Goal: Task Accomplishment & Management: Manage account settings

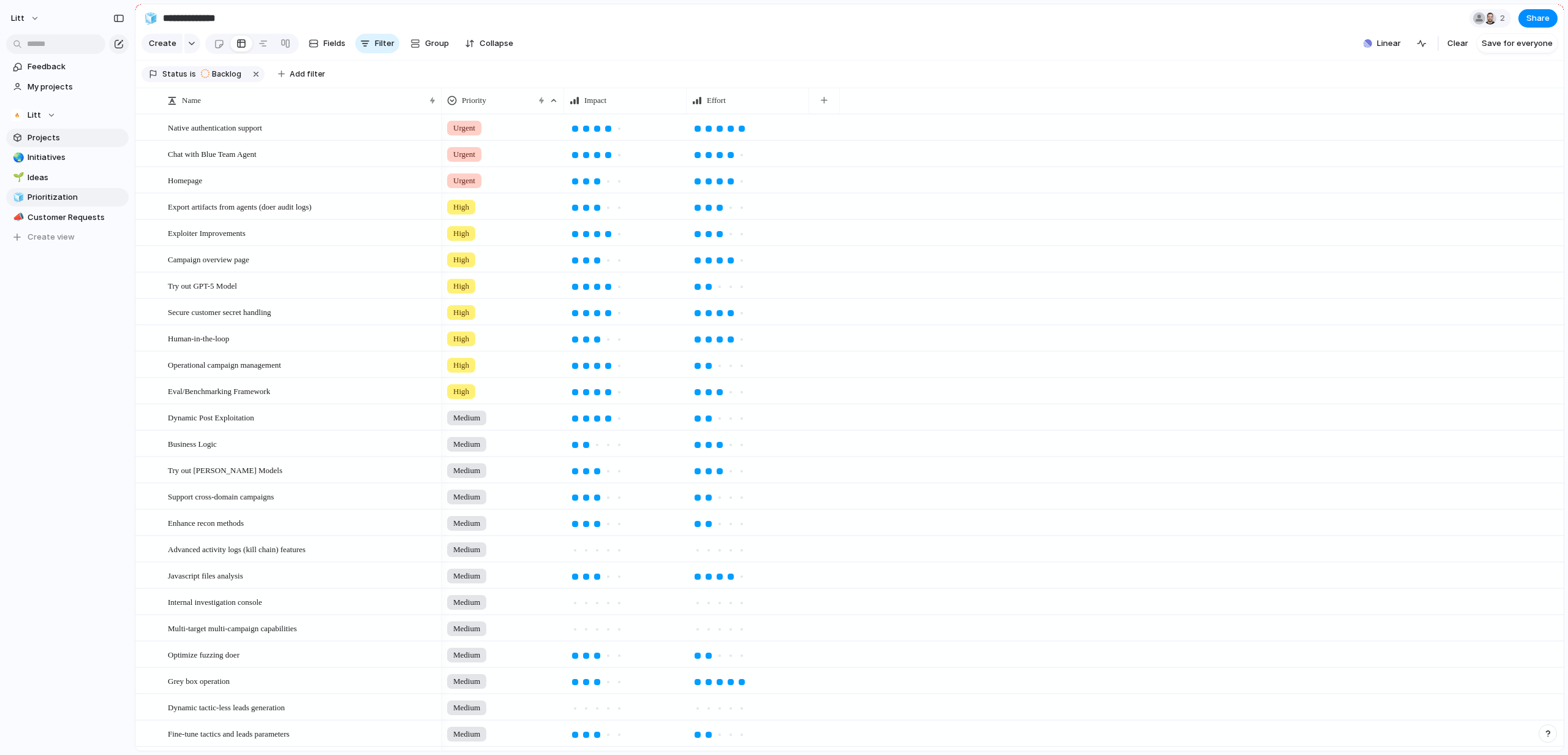
click at [51, 136] on span "Projects" at bounding box center [75, 137] width 96 height 13
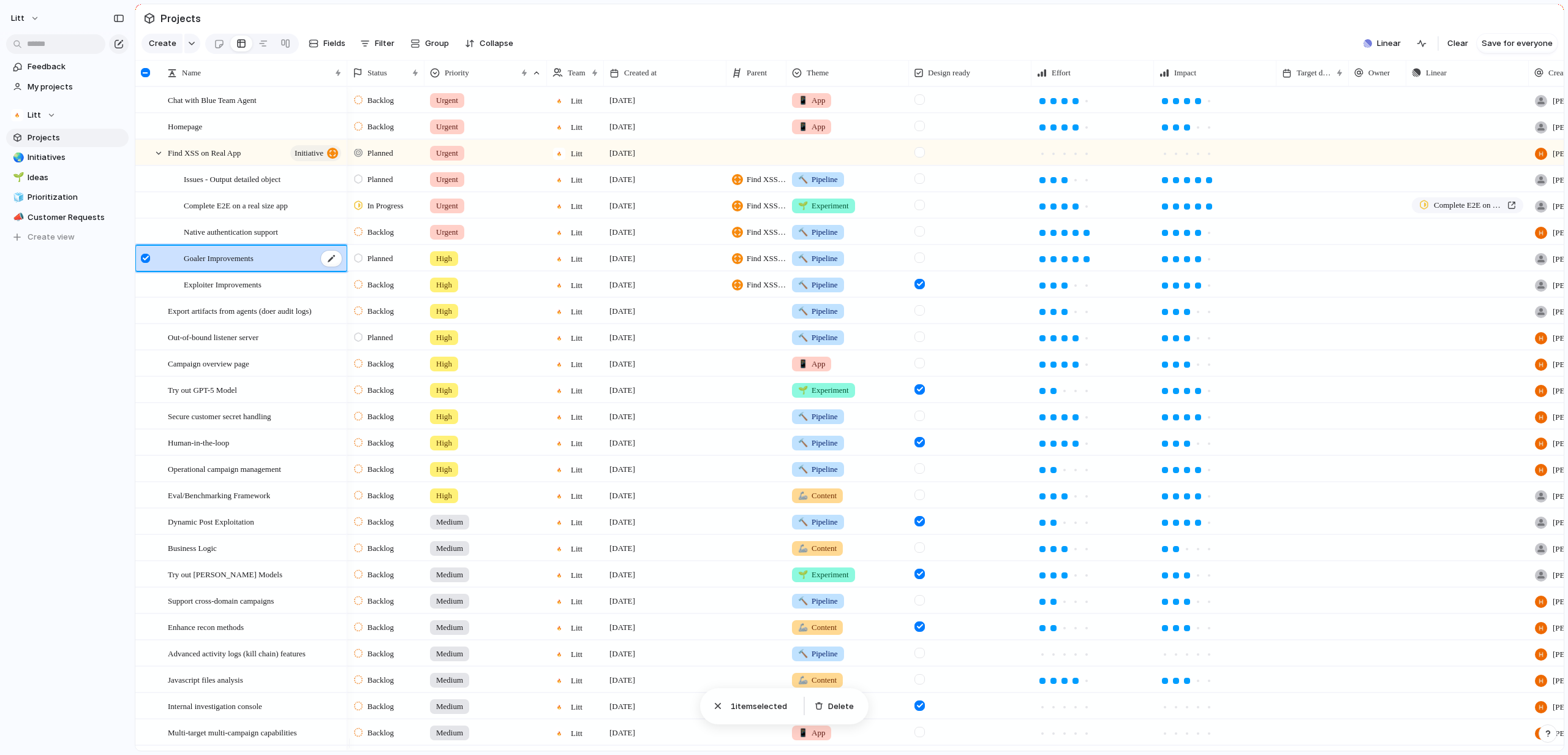
click at [299, 271] on div "Goaler Improvements" at bounding box center [264, 258] width 160 height 25
click at [509, 270] on div "High" at bounding box center [486, 258] width 123 height 25
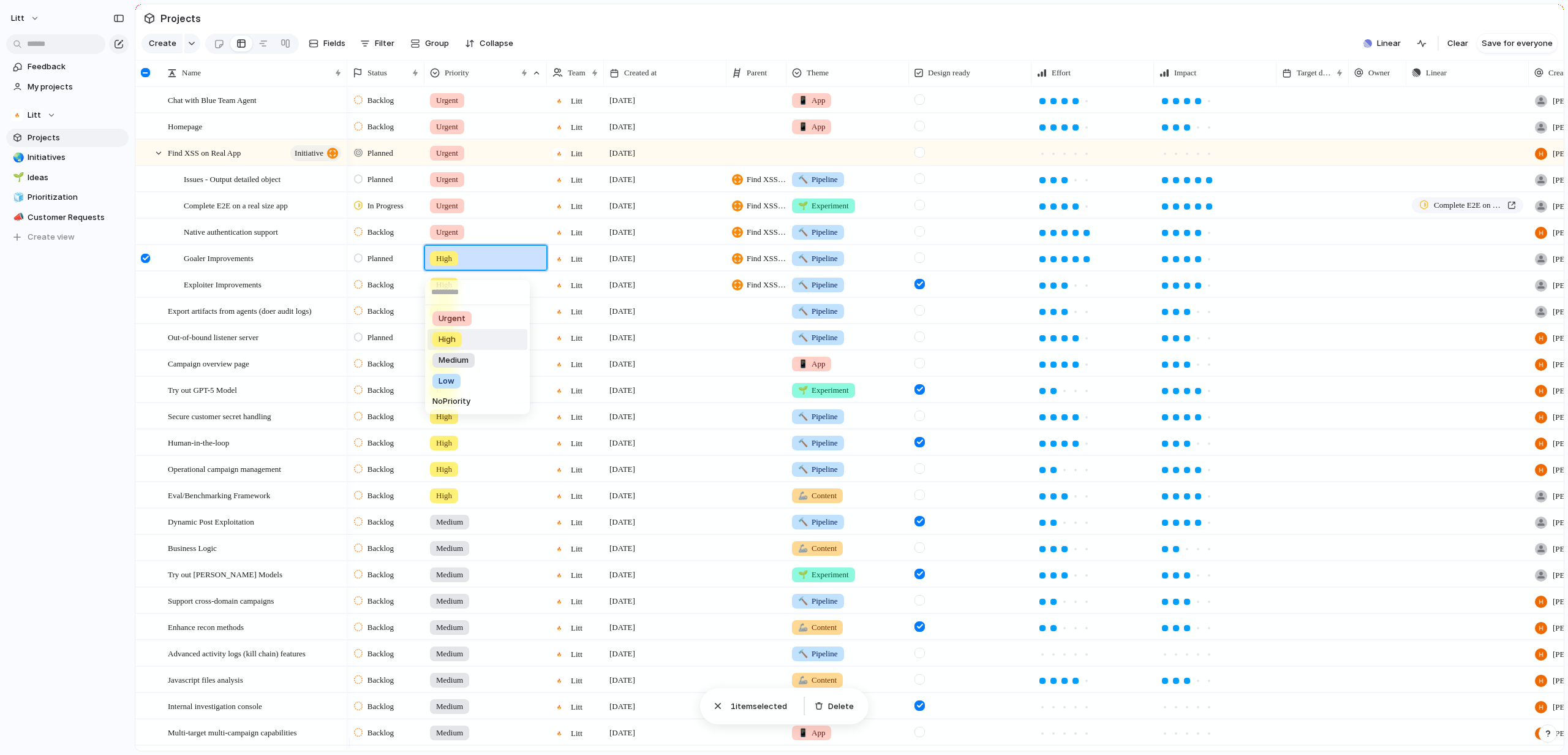
click at [172, 267] on div "Urgent High Medium Low No Priority" at bounding box center [784, 377] width 1568 height 755
click at [172, 267] on div "Goaler Improvements" at bounding box center [257, 258] width 179 height 25
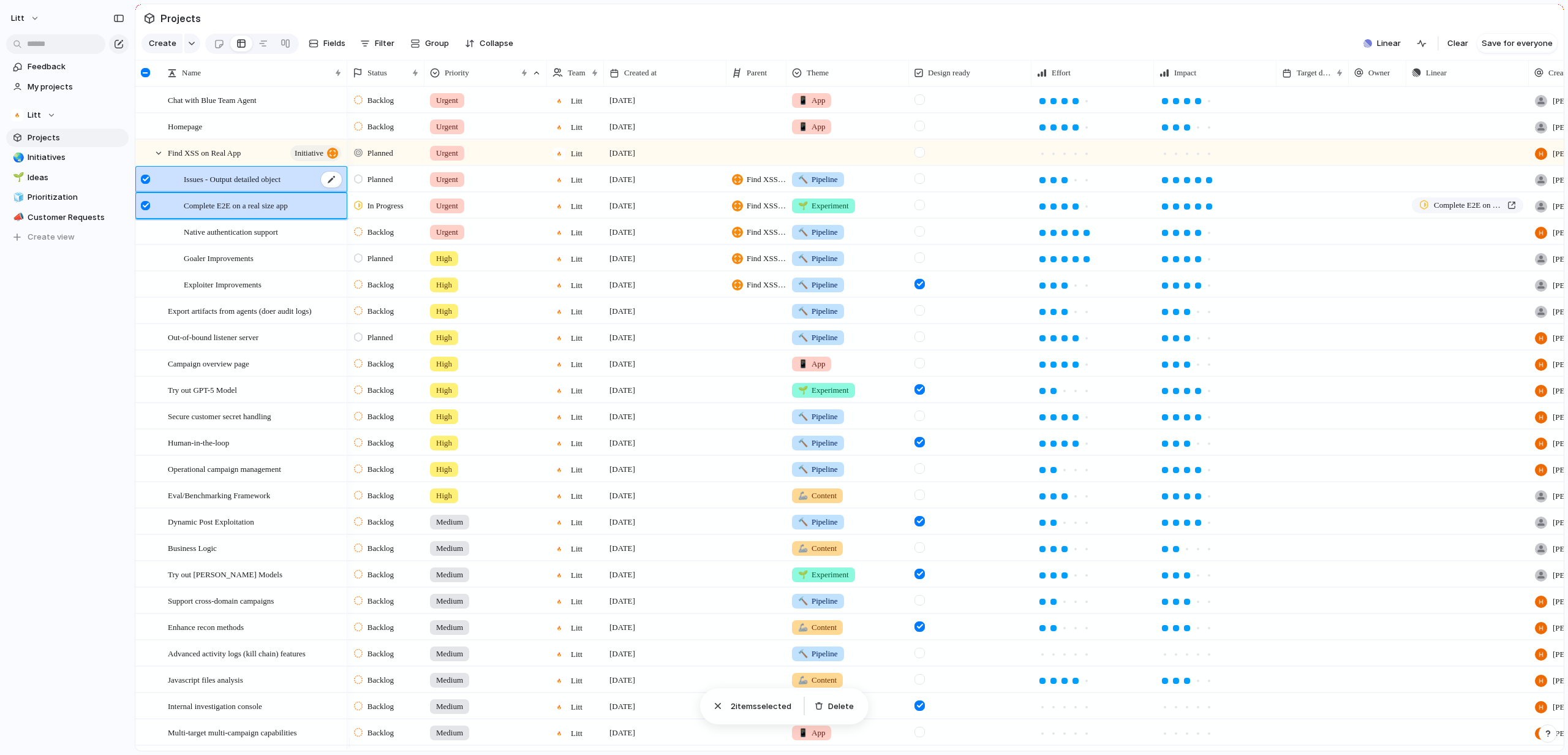
drag, startPoint x: 296, startPoint y: 218, endPoint x: 293, endPoint y: 192, distance: 26.2
click at [293, 192] on div "Chat with Blue Team Agent Homepage Find XSS on Real App initiative Issues - Out…" at bounding box center [242, 693] width 212 height 1212
click at [287, 212] on span "Complete E2E on a real size app" at bounding box center [236, 205] width 104 height 14
click at [279, 236] on span "Native authentication support" at bounding box center [231, 231] width 94 height 14
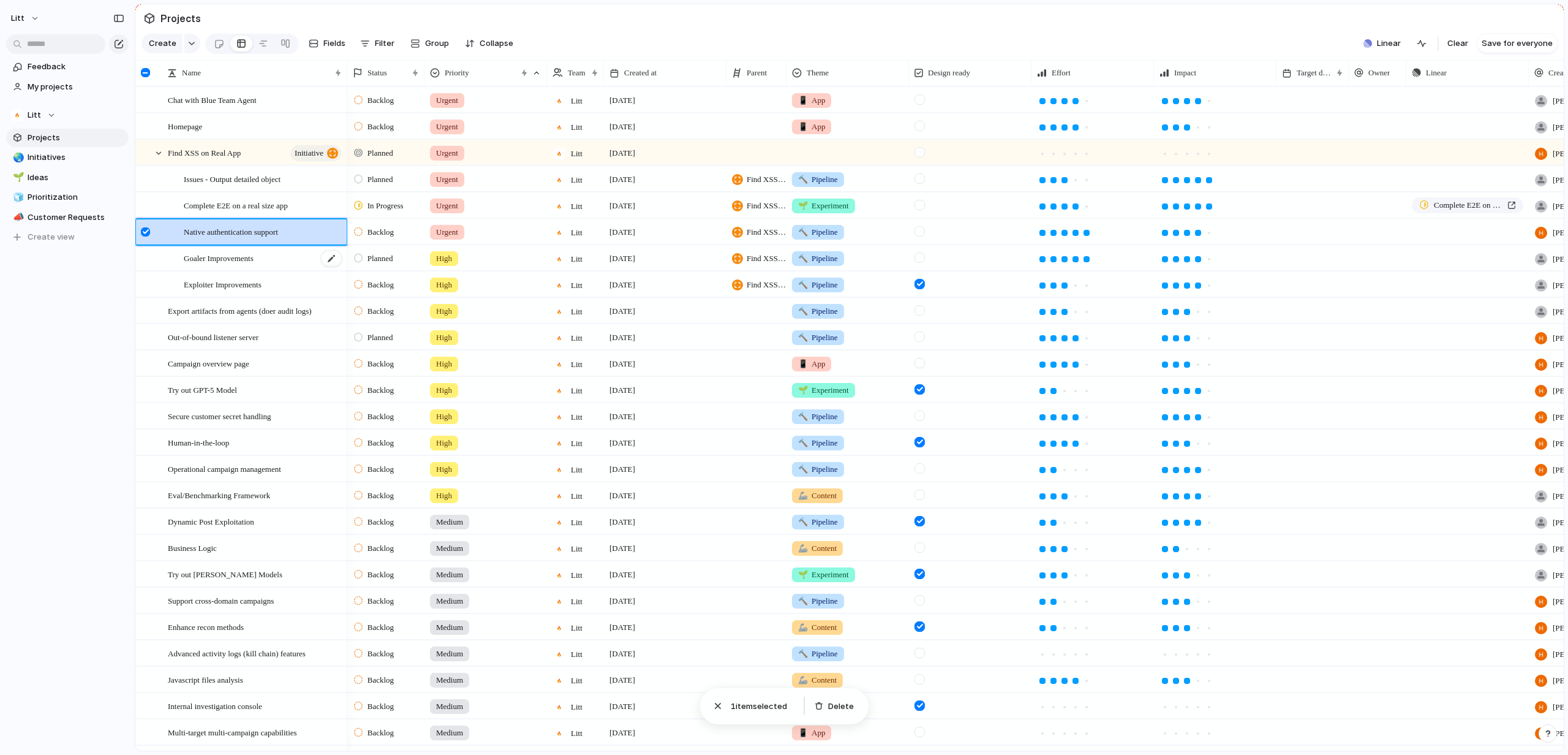
click at [305, 259] on div "Goaler Improvements" at bounding box center [264, 258] width 160 height 25
click at [304, 256] on div "Goaler Improvements" at bounding box center [264, 258] width 160 height 25
click at [303, 239] on div "Native authentication support" at bounding box center [264, 232] width 160 height 25
click at [293, 265] on div "Goaler Improvements" at bounding box center [264, 258] width 160 height 25
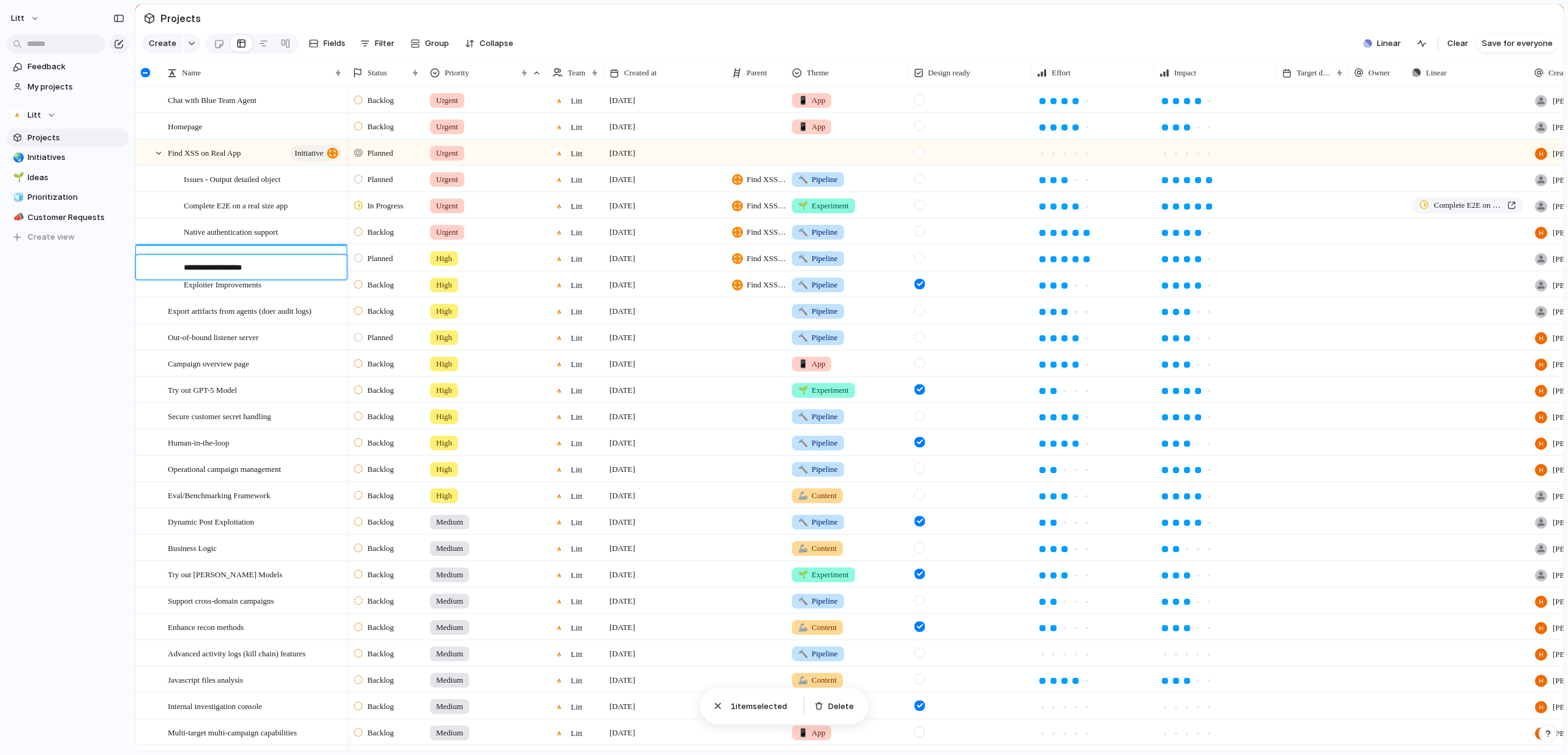
click at [293, 265] on textarea "**********" at bounding box center [261, 269] width 154 height 14
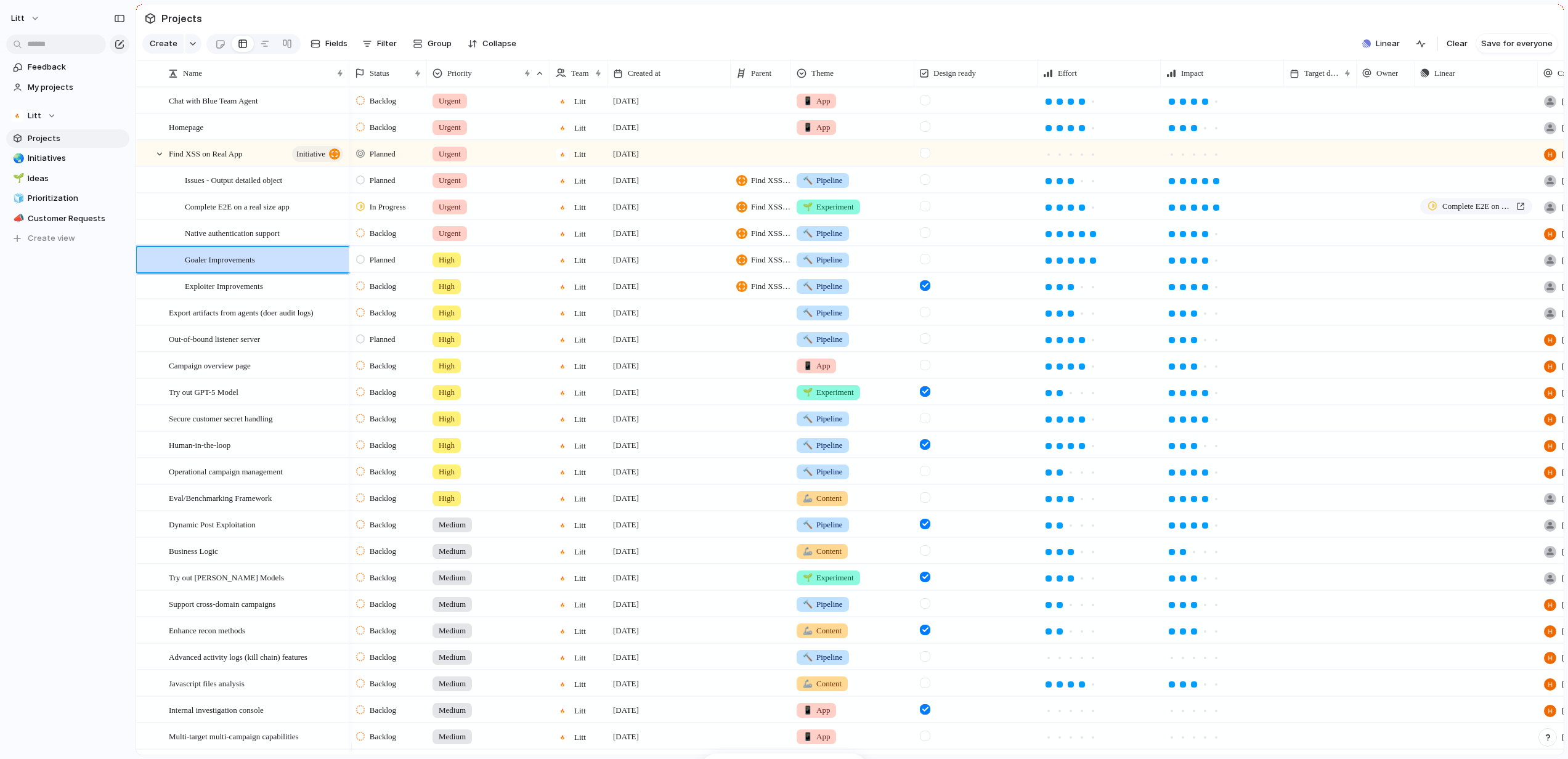
click at [528, 266] on div "High" at bounding box center [488, 257] width 122 height 21
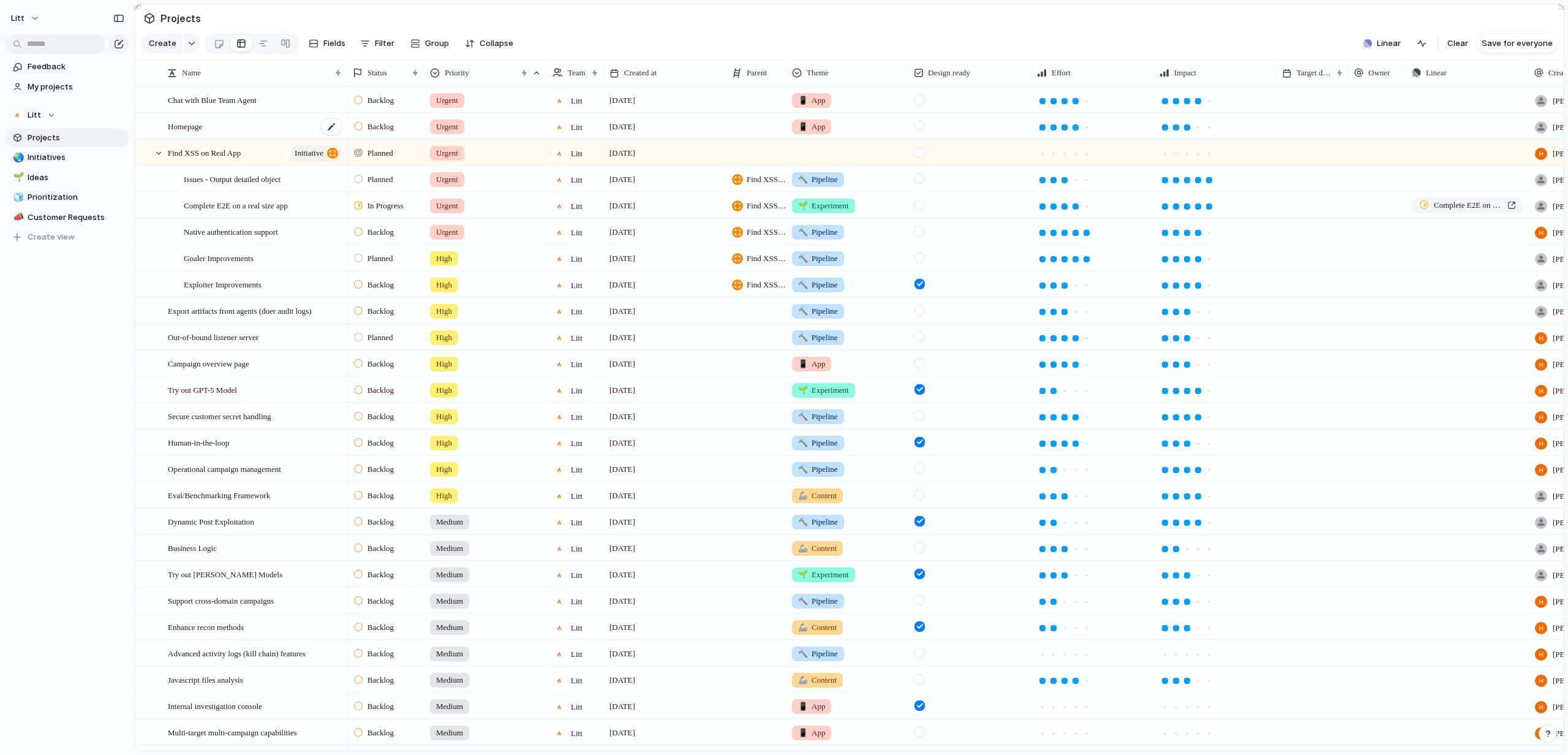
click at [217, 139] on div "Homepage" at bounding box center [255, 127] width 175 height 25
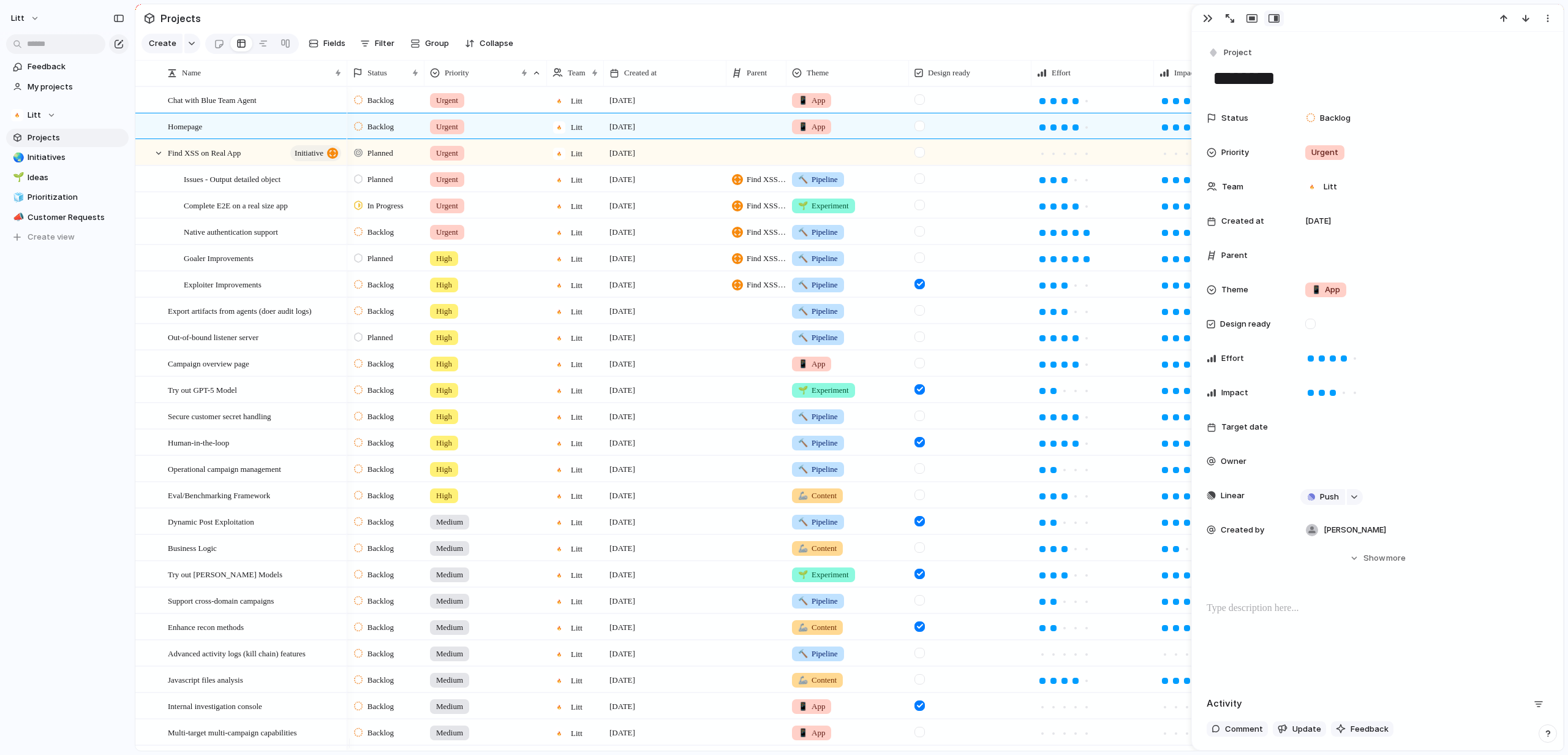
click at [182, 258] on div "Goaler Improvements" at bounding box center [257, 258] width 179 height 25
click at [176, 268] on div "Goaler Improvements" at bounding box center [257, 258] width 179 height 25
click at [284, 264] on div "Goaler Improvements" at bounding box center [264, 258] width 160 height 25
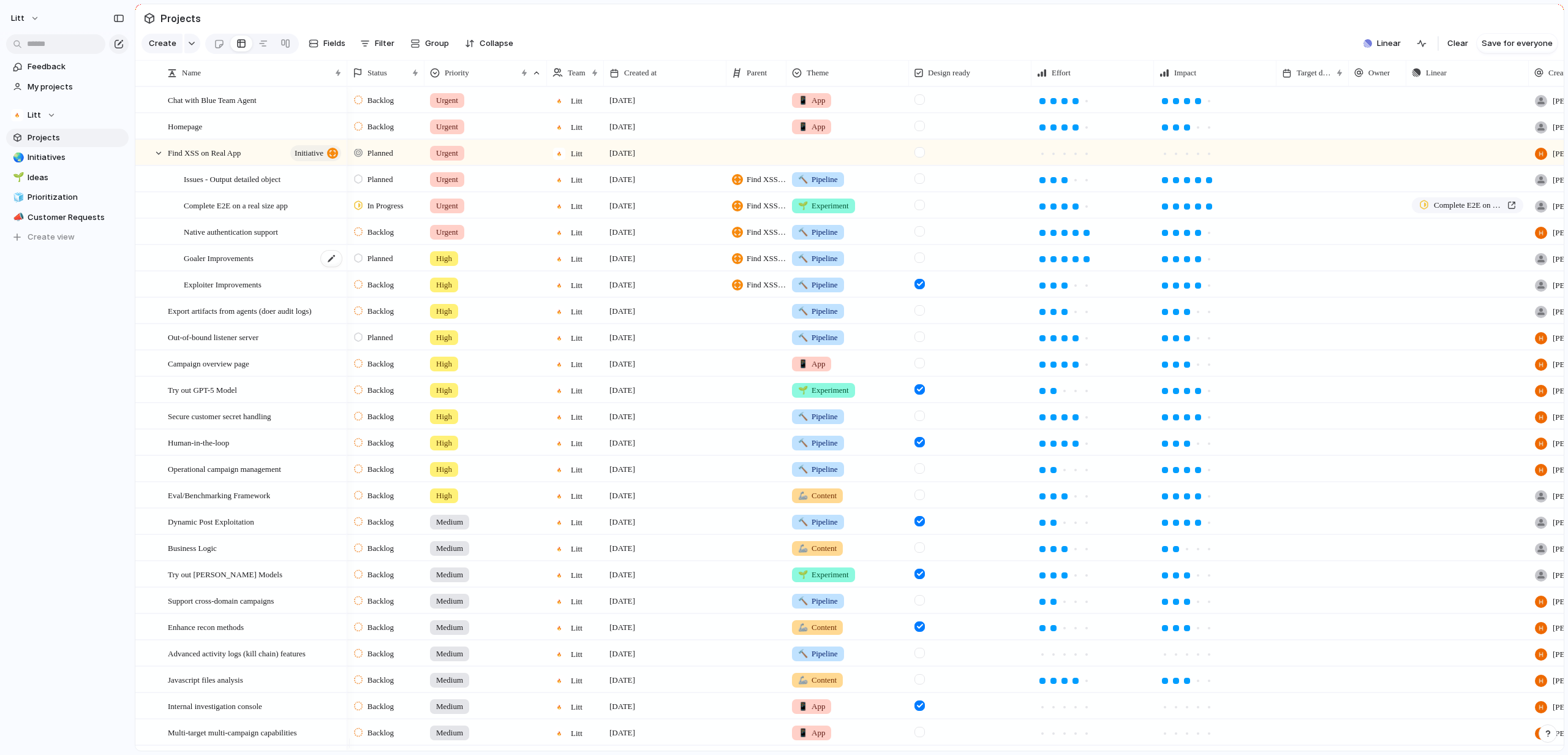
click at [284, 264] on div "Goaler Improvements" at bounding box center [264, 258] width 160 height 25
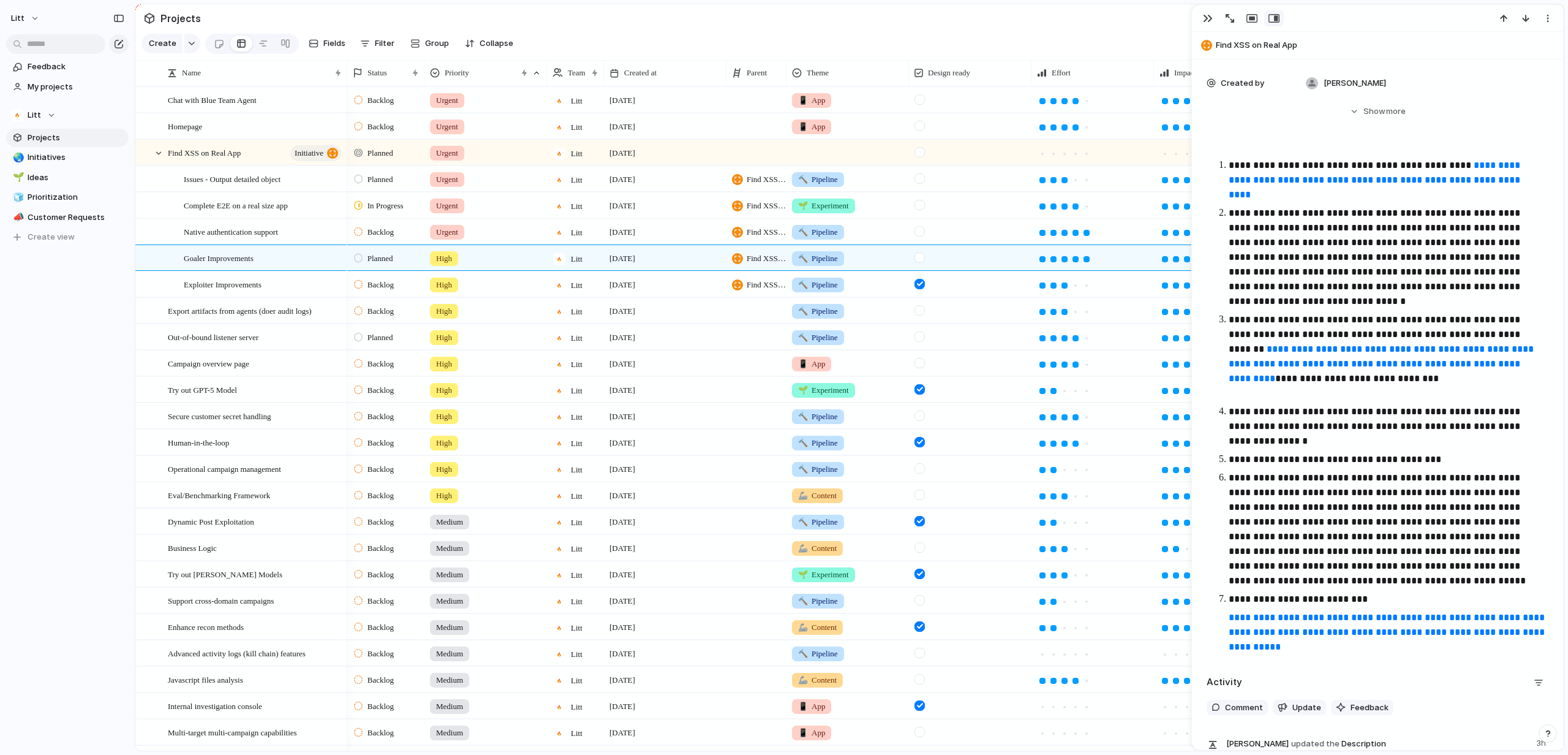
scroll to position [467, 0]
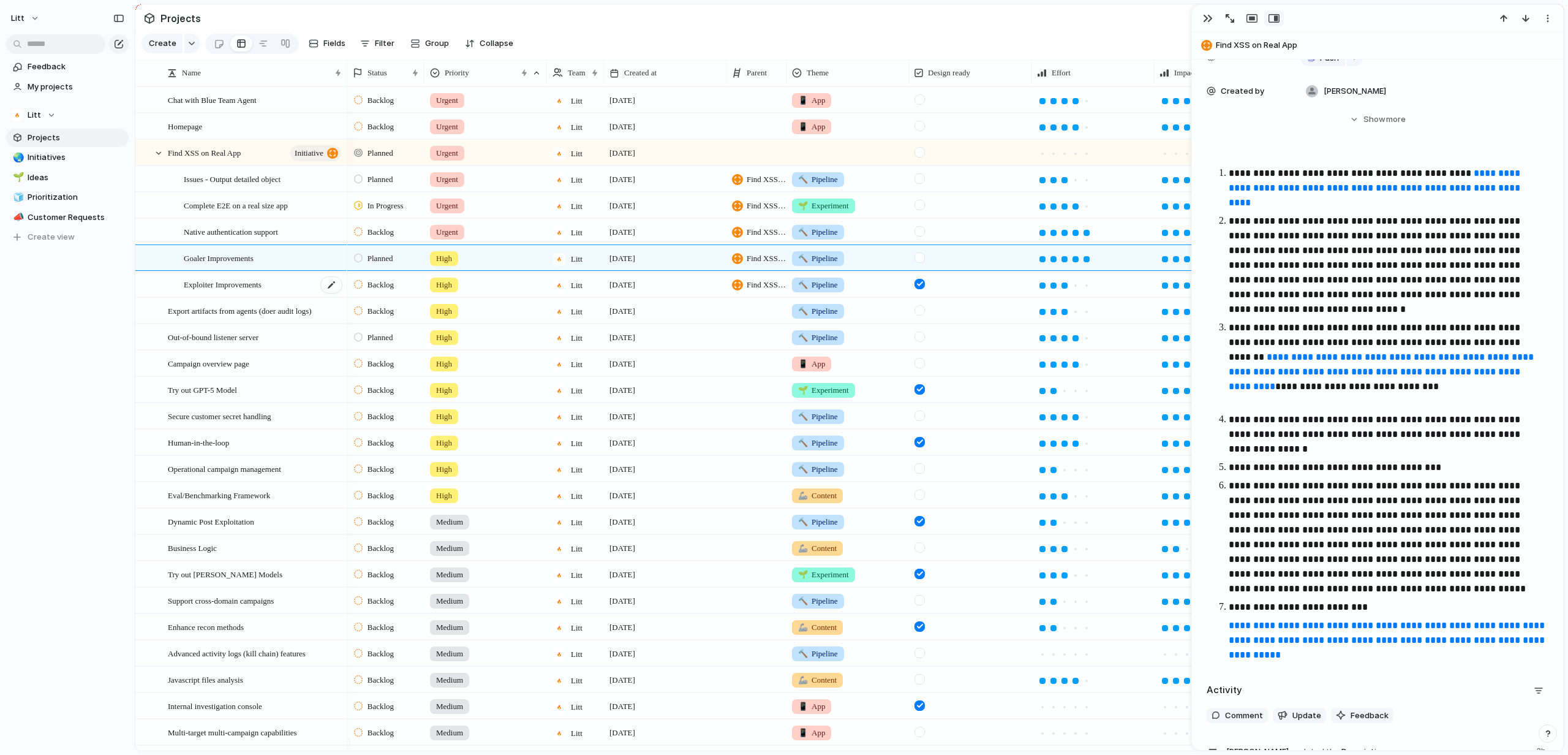
click at [315, 289] on div "Exploiter Improvements" at bounding box center [264, 284] width 160 height 25
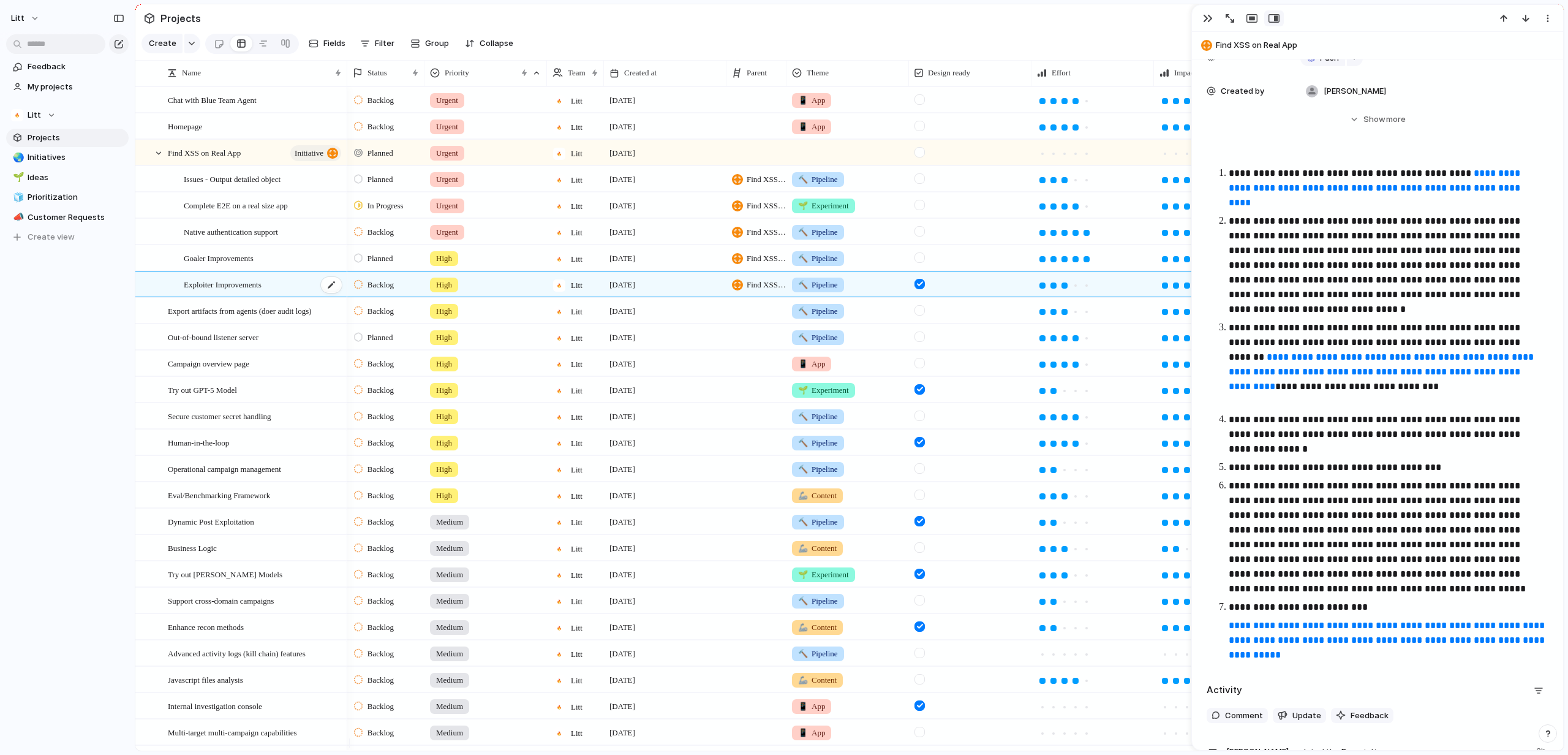
scroll to position [382, 0]
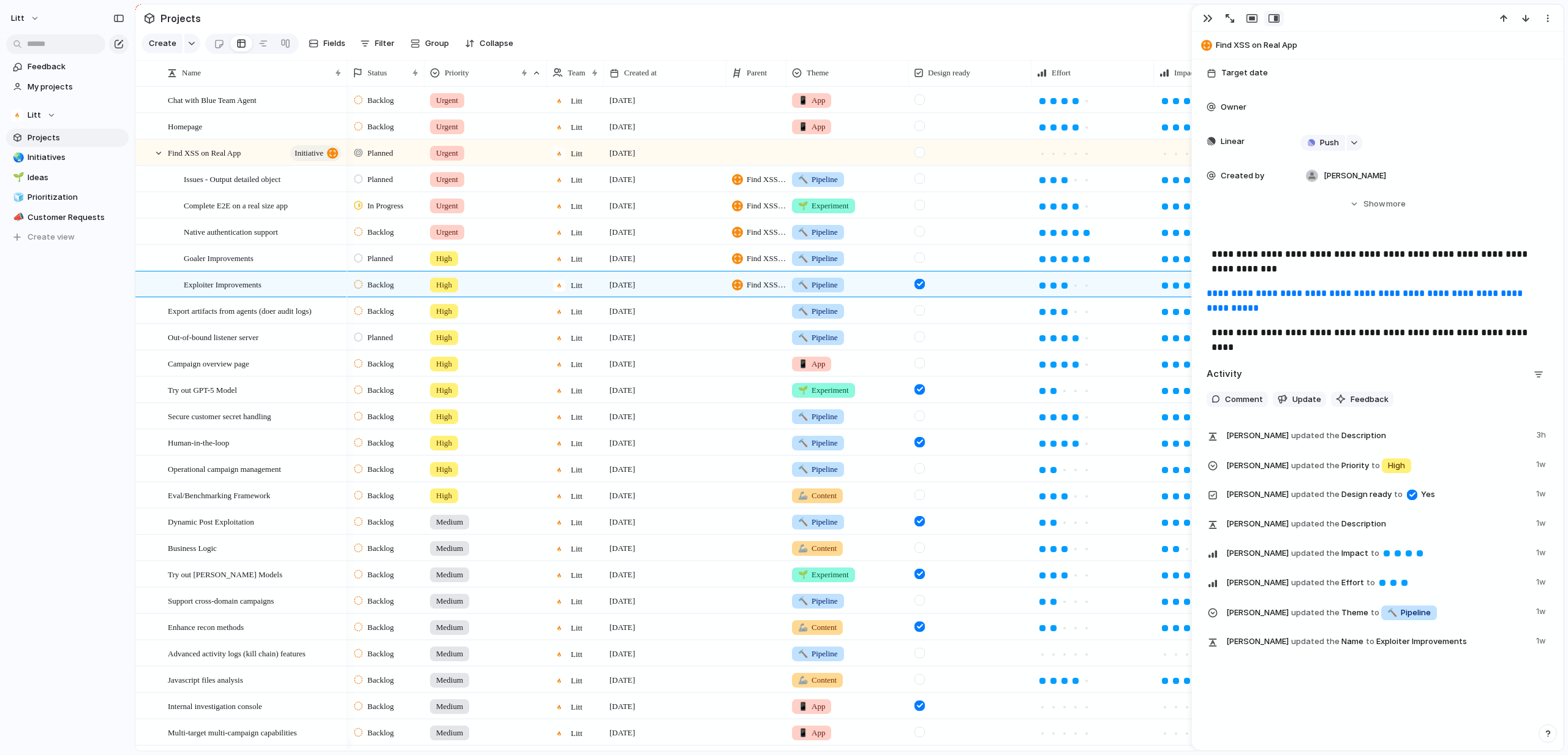
click at [1251, 303] on link "**********" at bounding box center [1365, 300] width 318 height 24
click at [287, 271] on div "Goaler Improvements" at bounding box center [264, 258] width 160 height 25
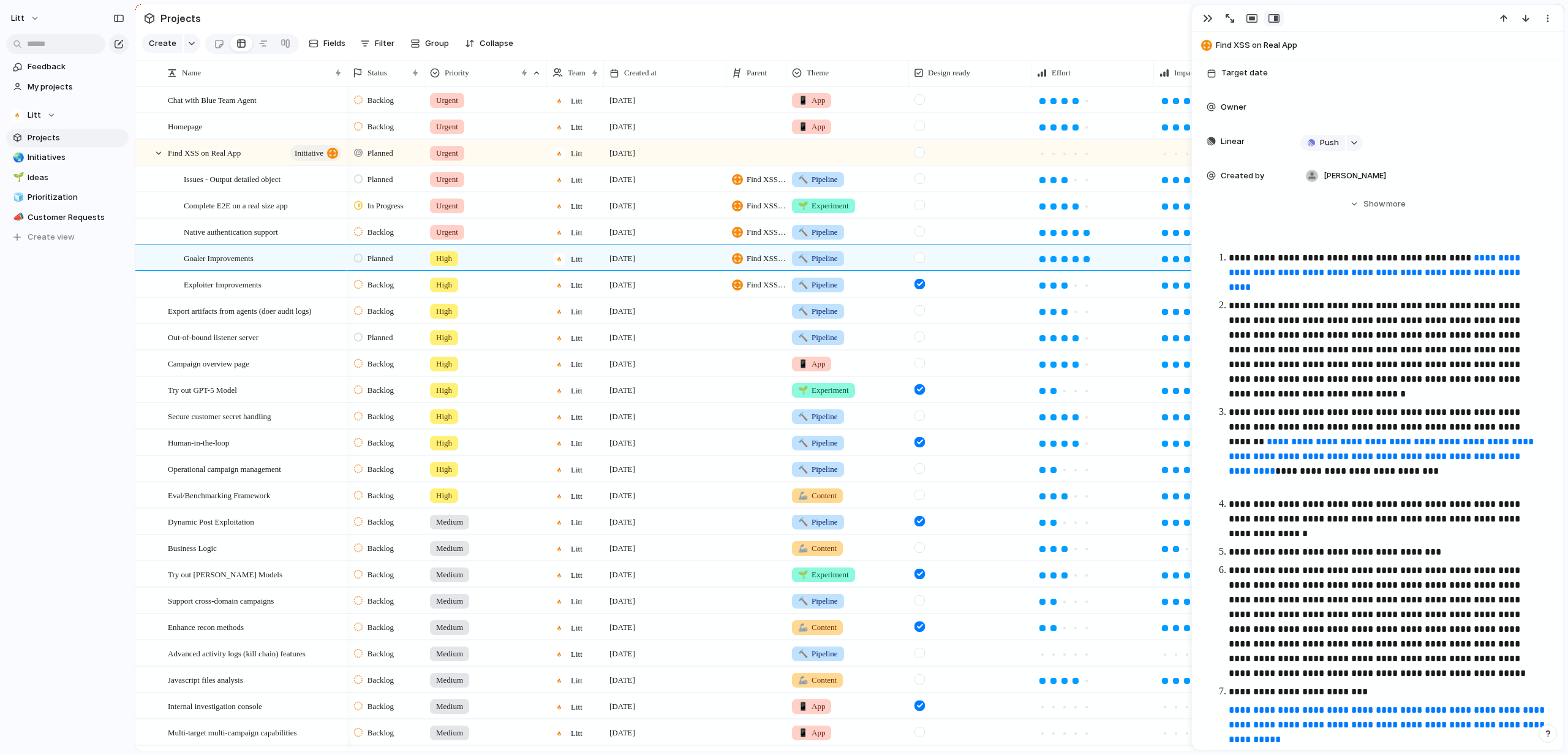
click at [1340, 112] on div at bounding box center [1421, 107] width 243 height 14
click at [1340, 112] on input "text" at bounding box center [1353, 124] width 105 height 24
click at [1331, 78] on div "[PERSON_NAME] [PERSON_NAME] [PERSON_NAME]" at bounding box center [784, 377] width 1568 height 755
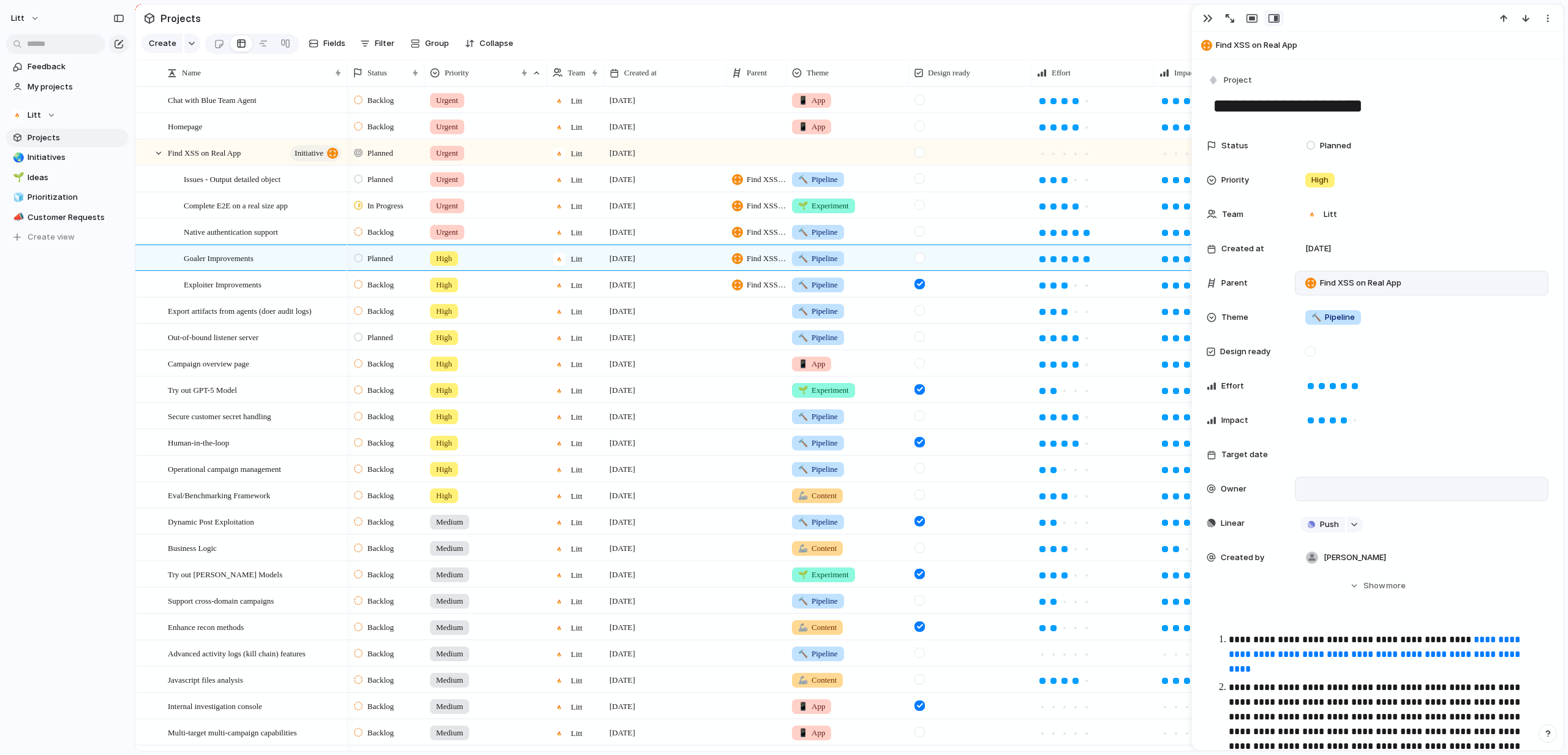
click at [1436, 283] on div "Find XSS on Real App" at bounding box center [1421, 283] width 243 height 14
click at [1436, 283] on div "No parent Cloud Pentesting ELI5 a security issue Benchmark against industry Web…" at bounding box center [784, 377] width 1568 height 755
click at [1231, 81] on span "Project" at bounding box center [1238, 80] width 28 height 13
